Goal: Navigation & Orientation: Find specific page/section

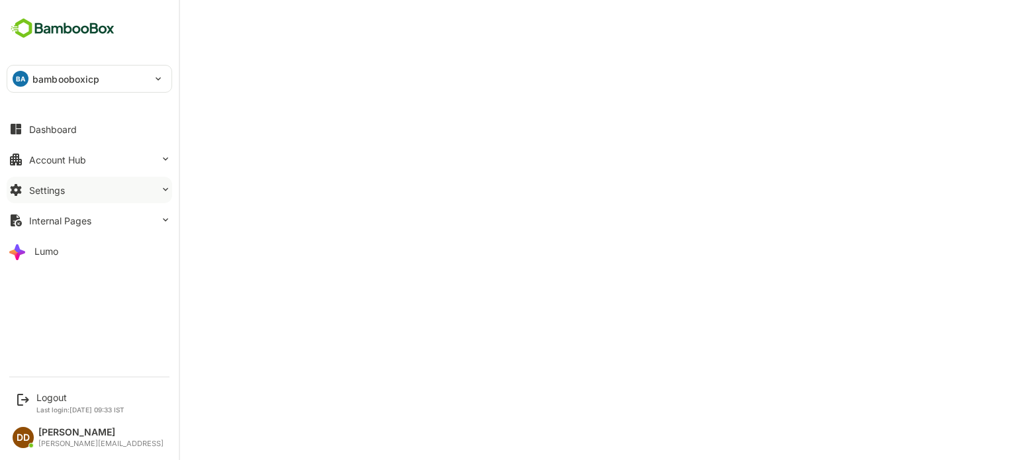
click at [62, 195] on button "Settings" at bounding box center [90, 190] width 166 height 26
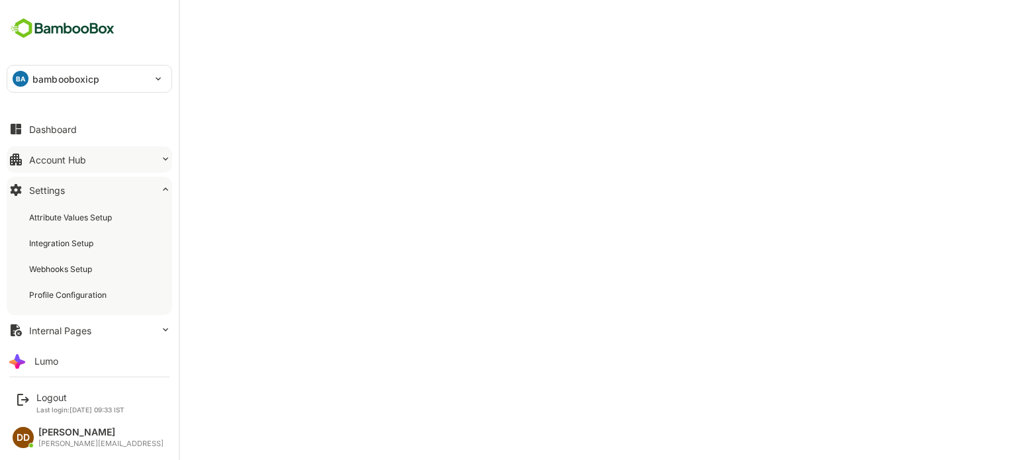
click at [47, 156] on div "Account Hub" at bounding box center [57, 159] width 57 height 11
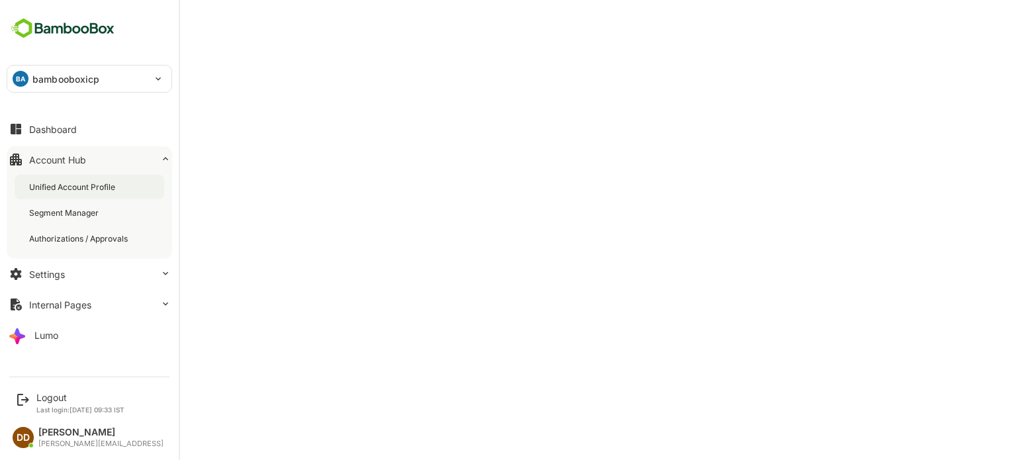
click at [56, 187] on div "Unified Account Profile" at bounding box center [73, 186] width 89 height 11
click at [34, 273] on div "Settings" at bounding box center [47, 274] width 36 height 11
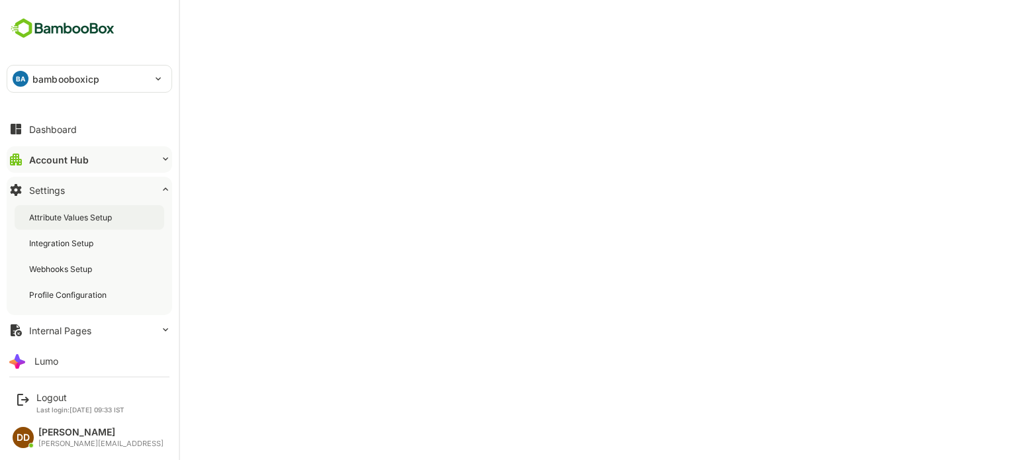
click at [64, 214] on div "Attribute Values Setup" at bounding box center [71, 217] width 85 height 11
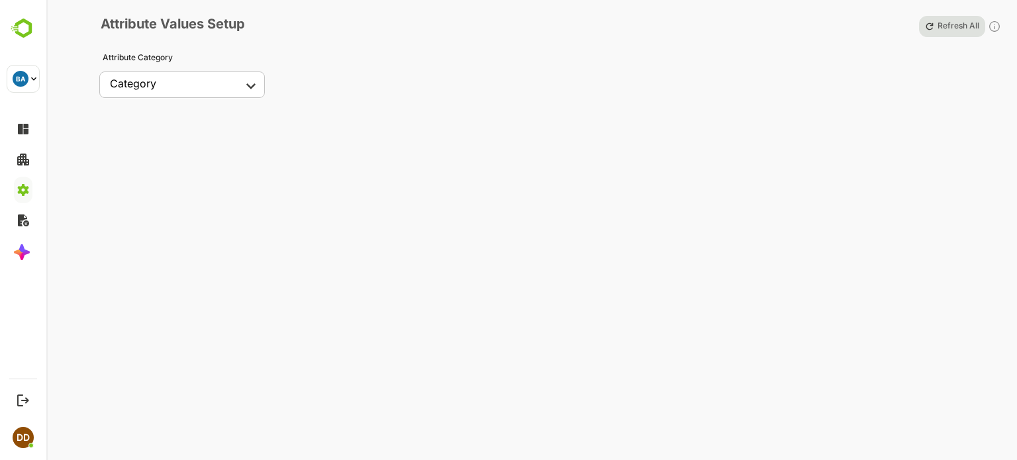
click at [247, 81] on body "**********" at bounding box center [508, 230] width 1017 height 460
click at [114, 307] on div at bounding box center [508, 230] width 1017 height 460
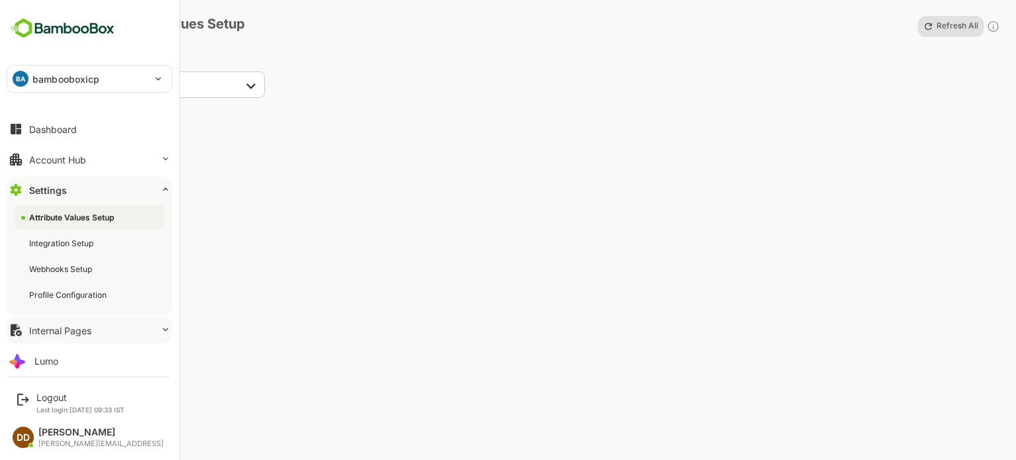
click at [148, 337] on button "Internal Pages" at bounding box center [90, 330] width 166 height 26
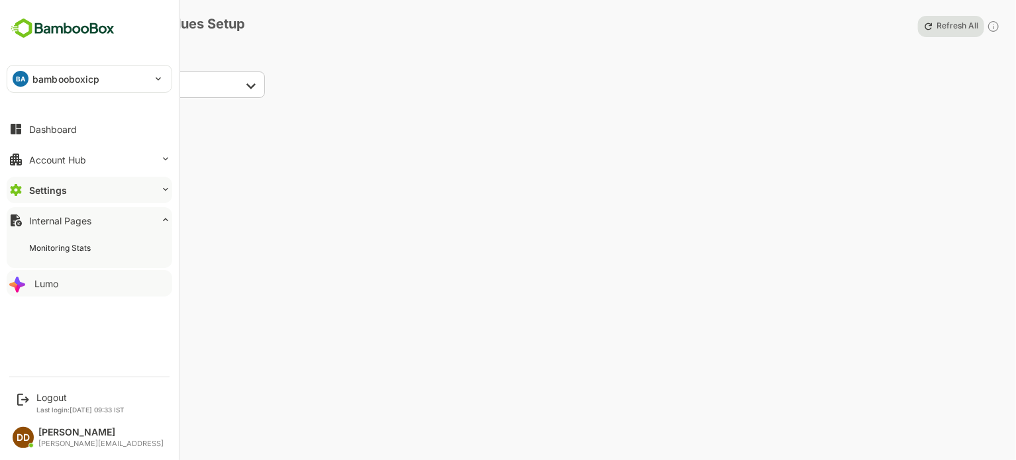
click at [43, 288] on div "Lumo" at bounding box center [46, 283] width 24 height 11
